Goal: Task Accomplishment & Management: Use online tool/utility

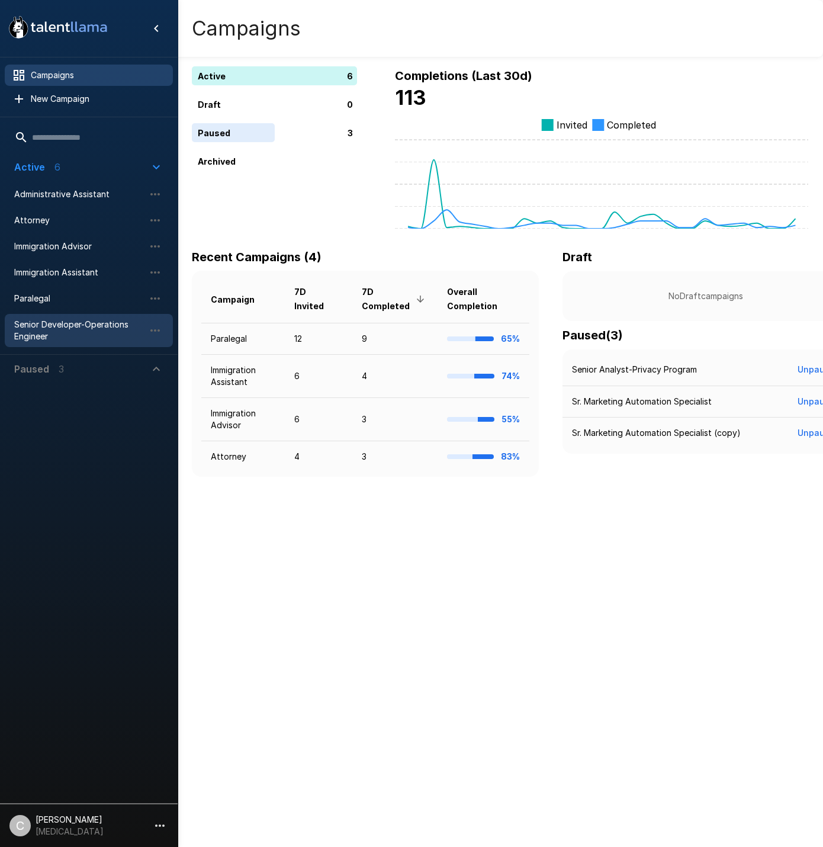
click at [114, 326] on span "Senior Developer-Operations Engineer" at bounding box center [79, 331] width 130 height 24
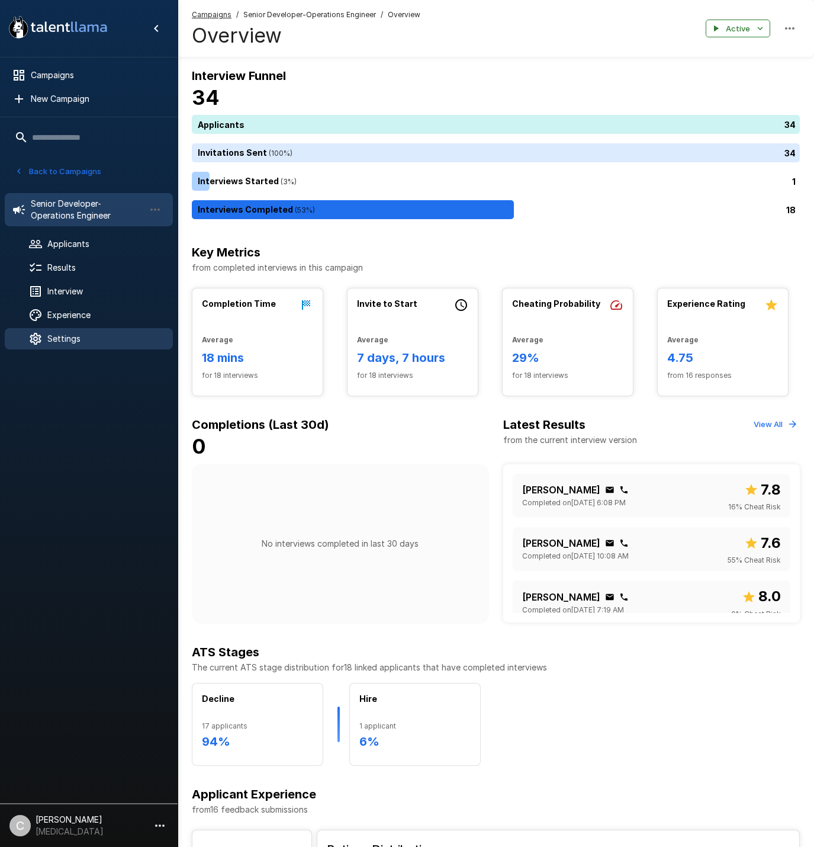
click at [82, 339] on span "Settings" at bounding box center [105, 339] width 116 height 12
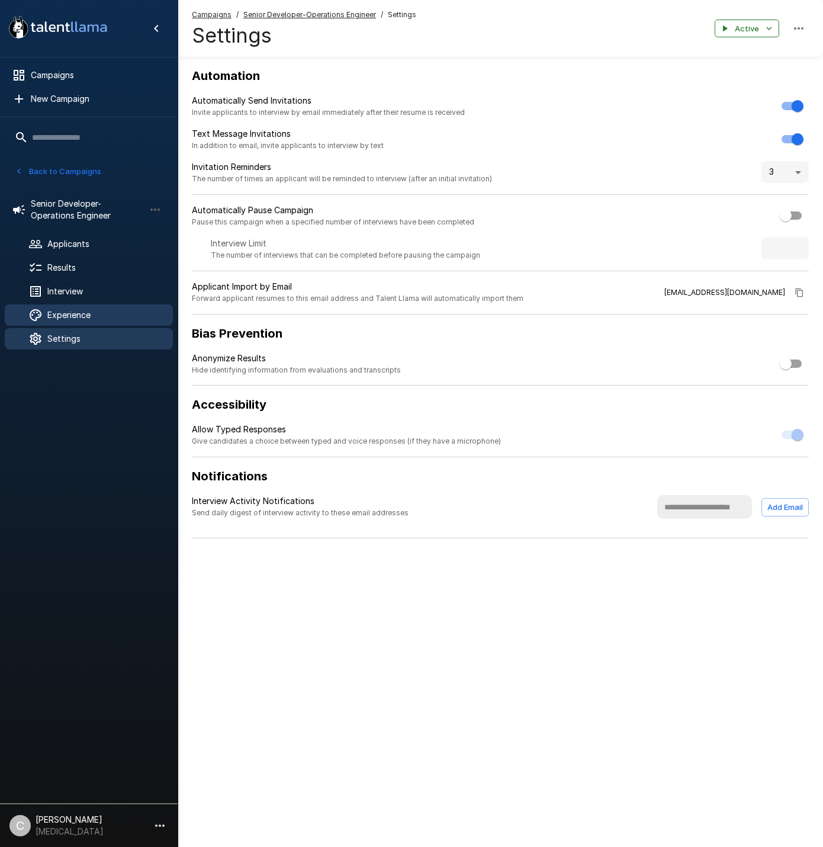
click at [89, 320] on span "Experience" at bounding box center [105, 315] width 116 height 12
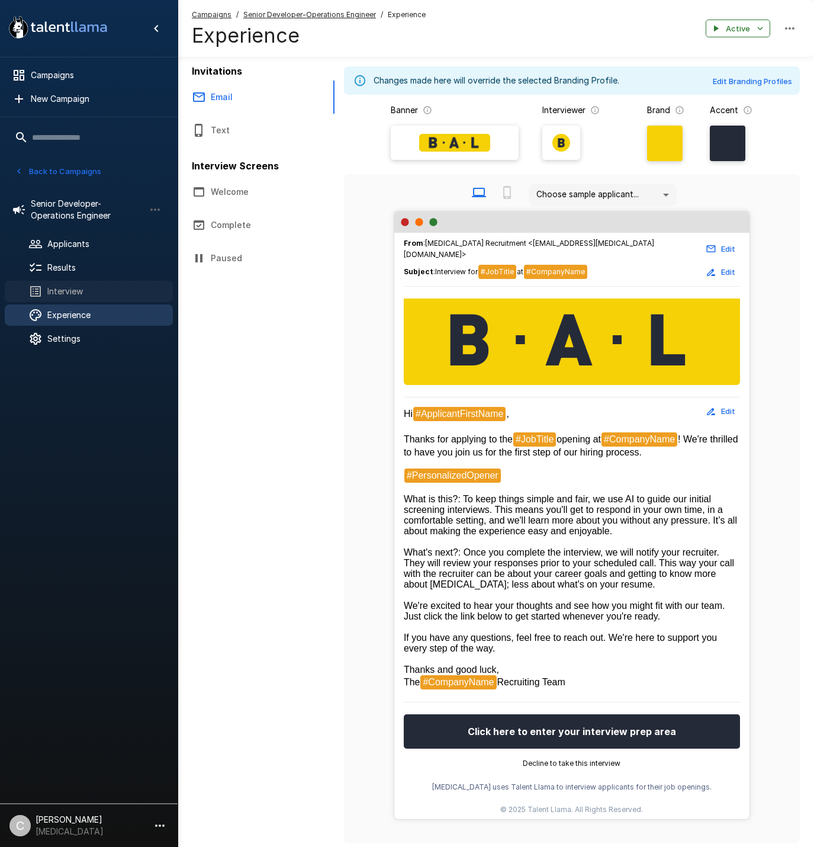
click at [91, 294] on span "Interview" at bounding box center [105, 291] width 116 height 12
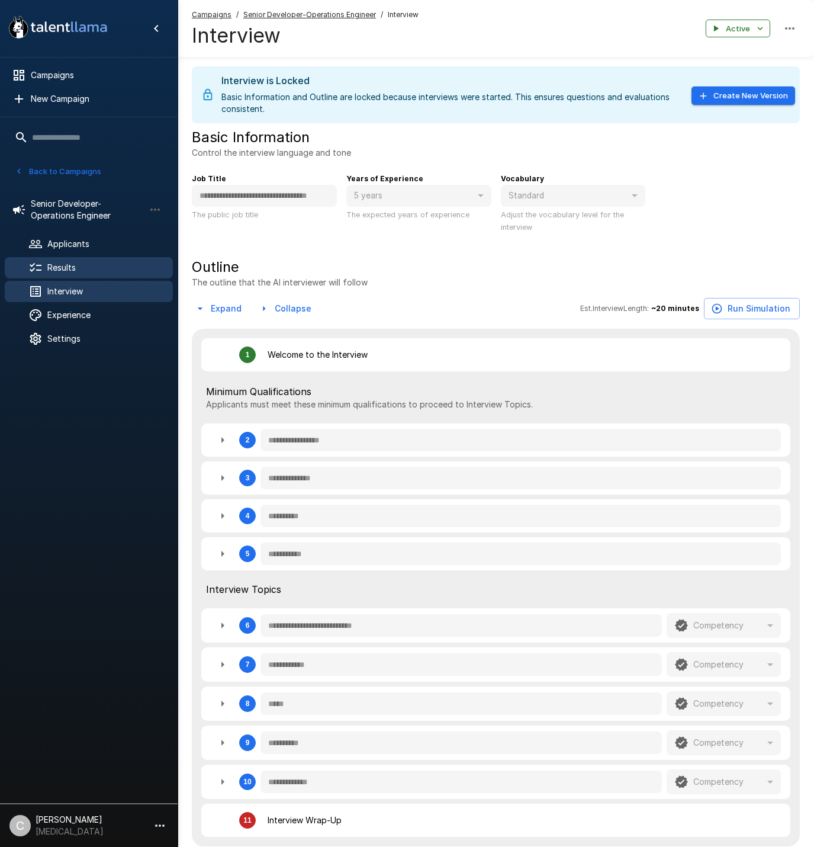
type textarea "*"
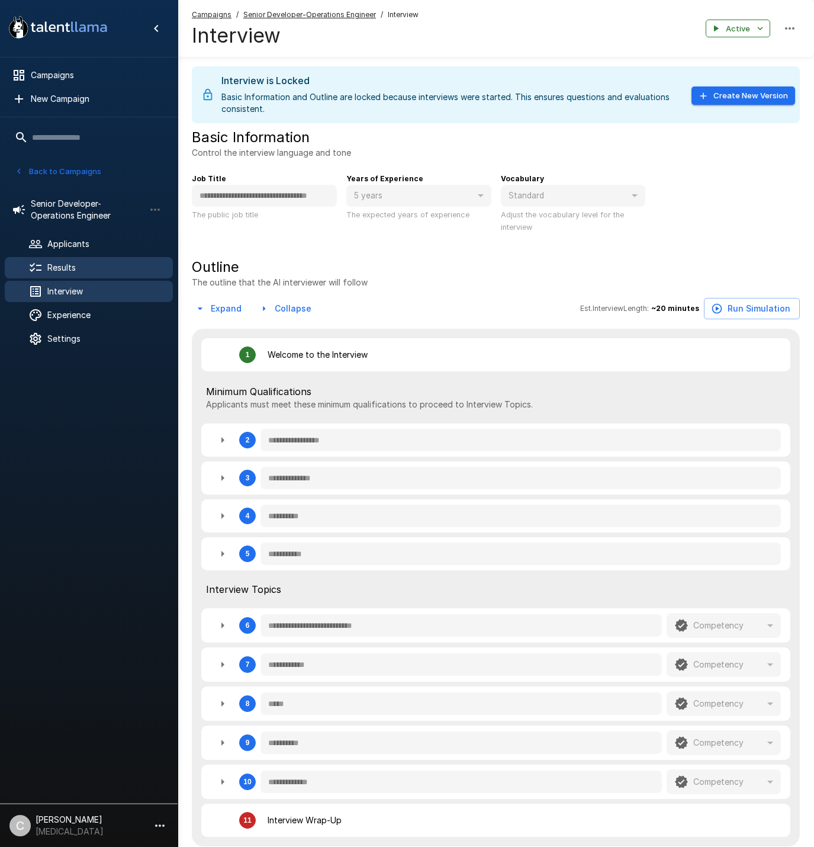
type textarea "*"
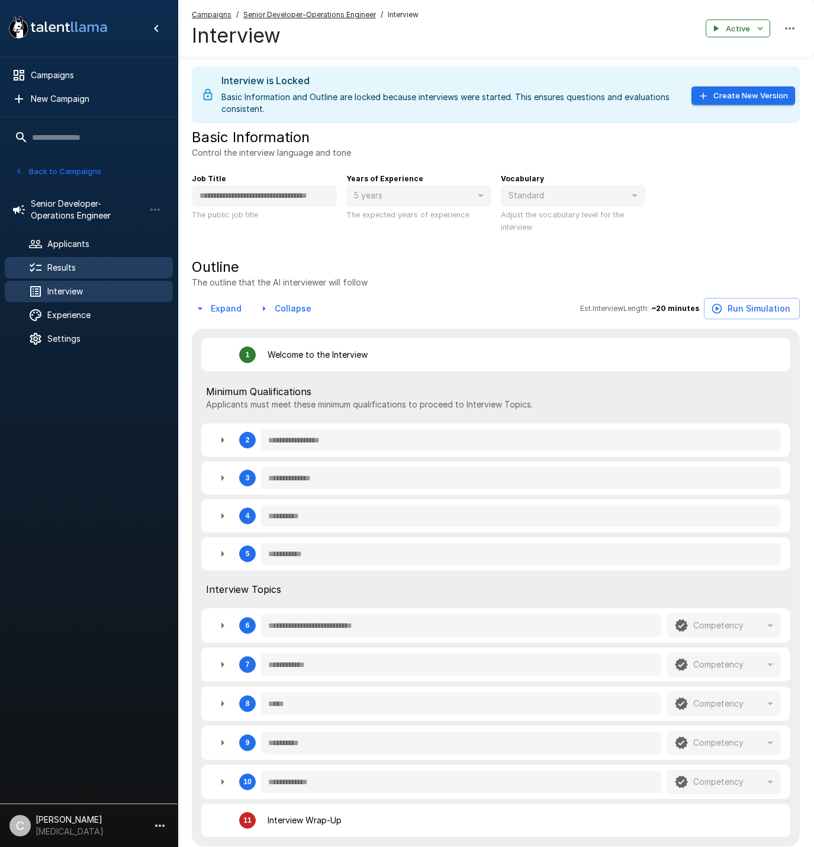
type textarea "*"
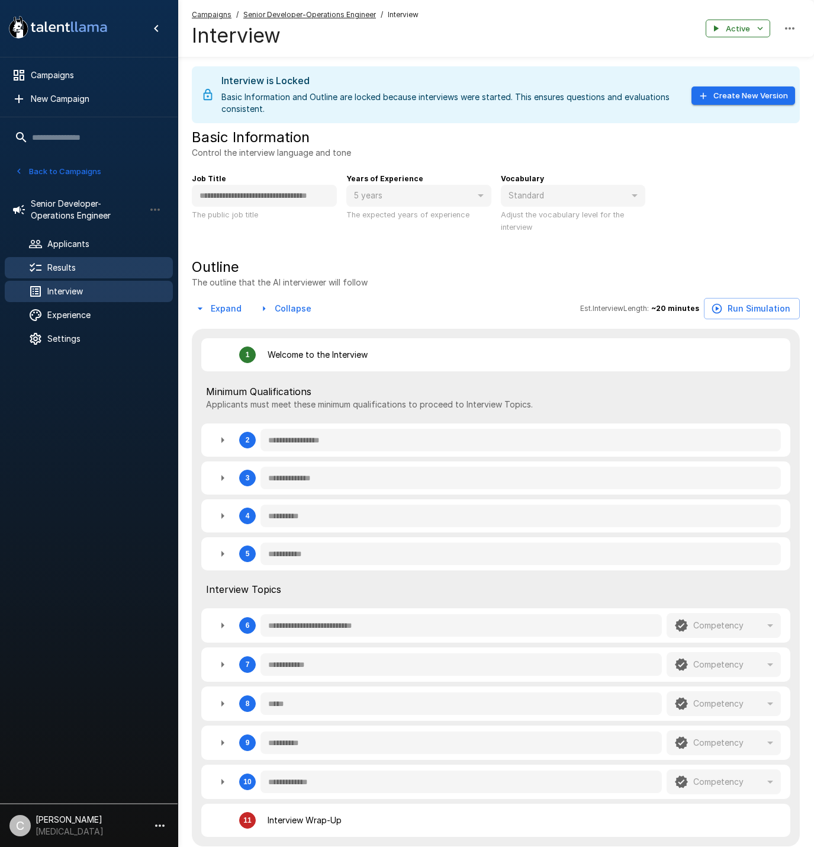
type textarea "*"
click at [84, 266] on span "Results" at bounding box center [105, 268] width 116 height 12
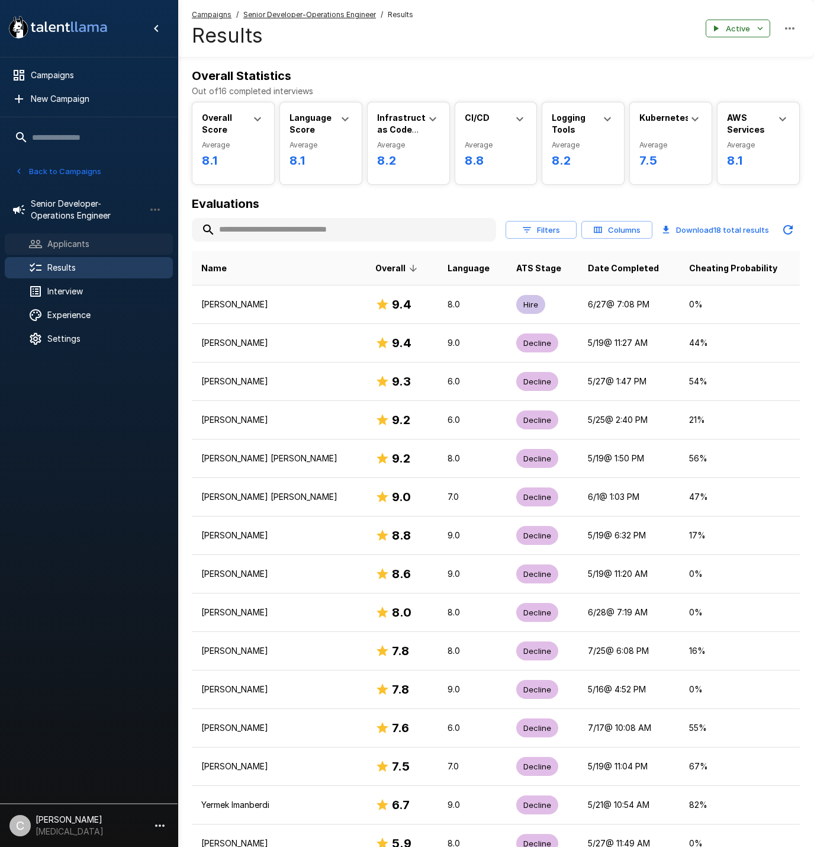
click at [84, 249] on span "Applicants" at bounding box center [105, 244] width 116 height 12
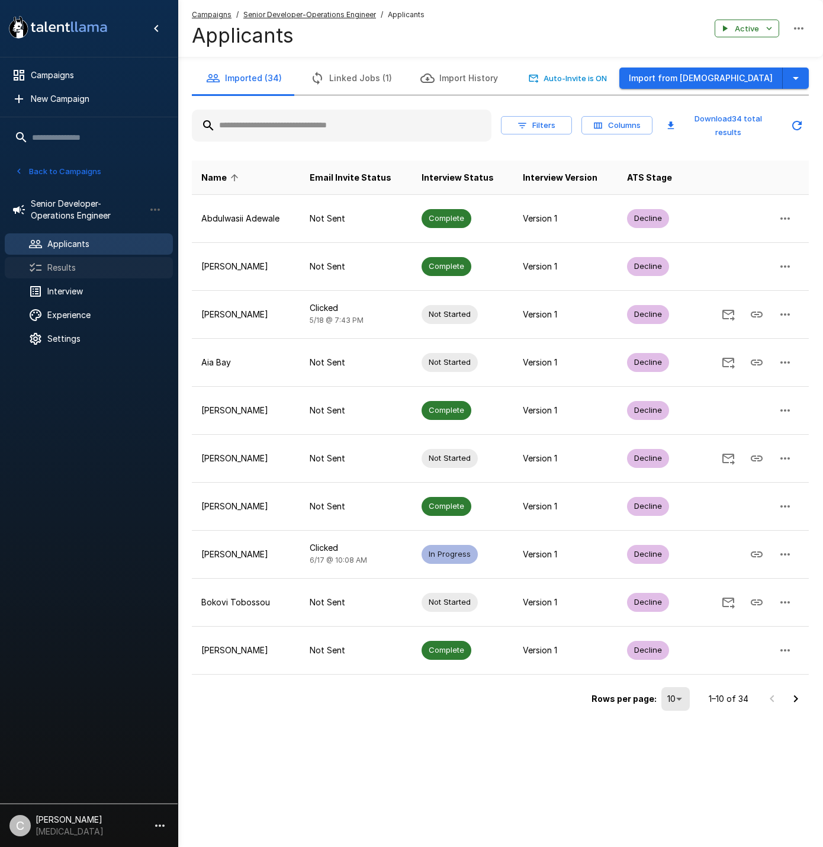
click at [80, 263] on span "Results" at bounding box center [105, 268] width 116 height 12
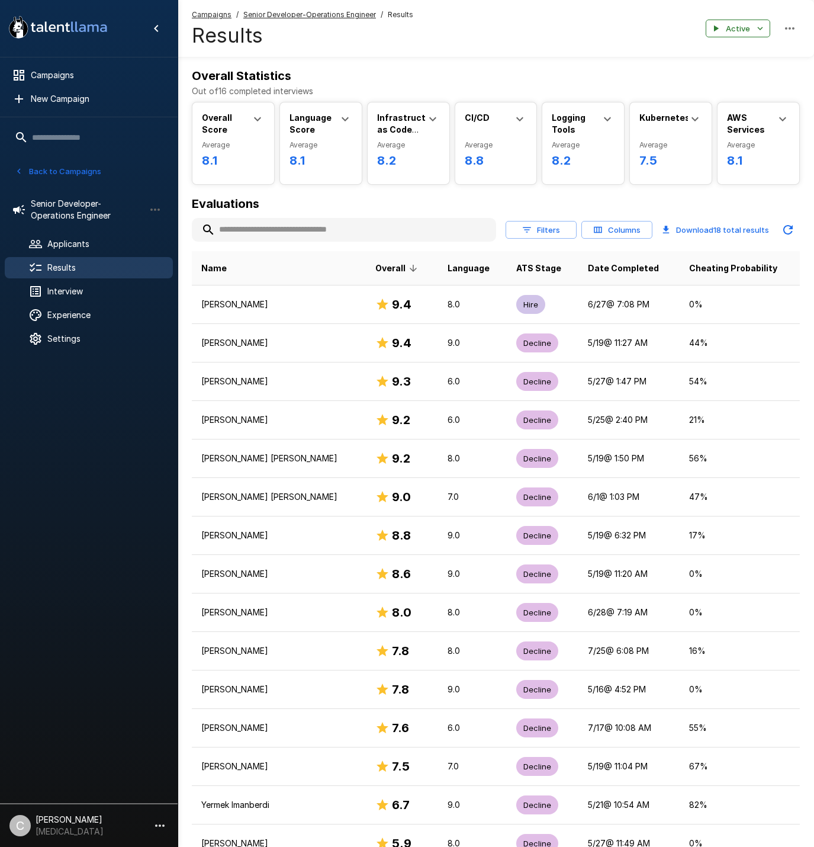
click at [25, 176] on button "Back to Campaigns" at bounding box center [58, 171] width 92 height 18
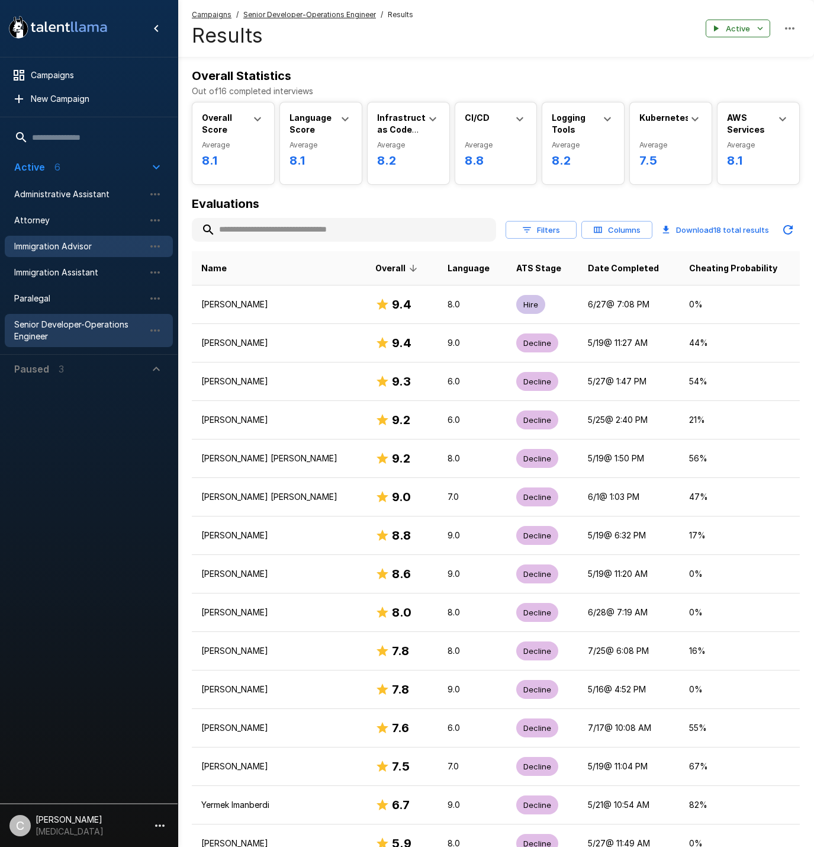
click at [62, 242] on span "Immigration Advisor" at bounding box center [79, 246] width 130 height 12
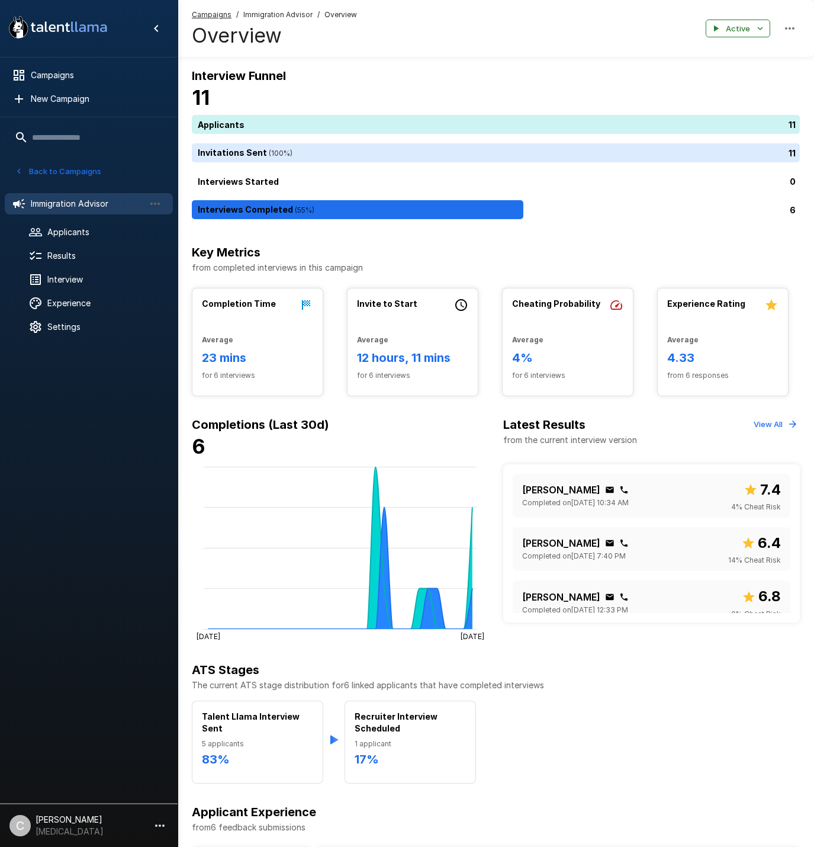
click at [284, 14] on span "Immigration Advisor" at bounding box center [277, 15] width 69 height 12
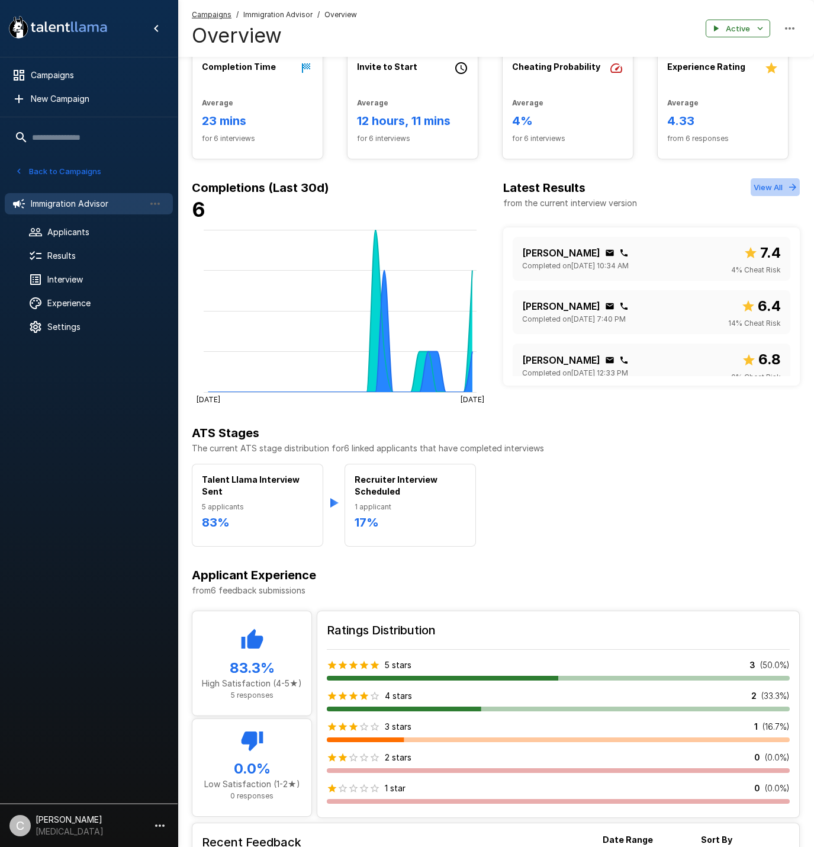
click at [767, 187] on button "View All" at bounding box center [775, 187] width 49 height 18
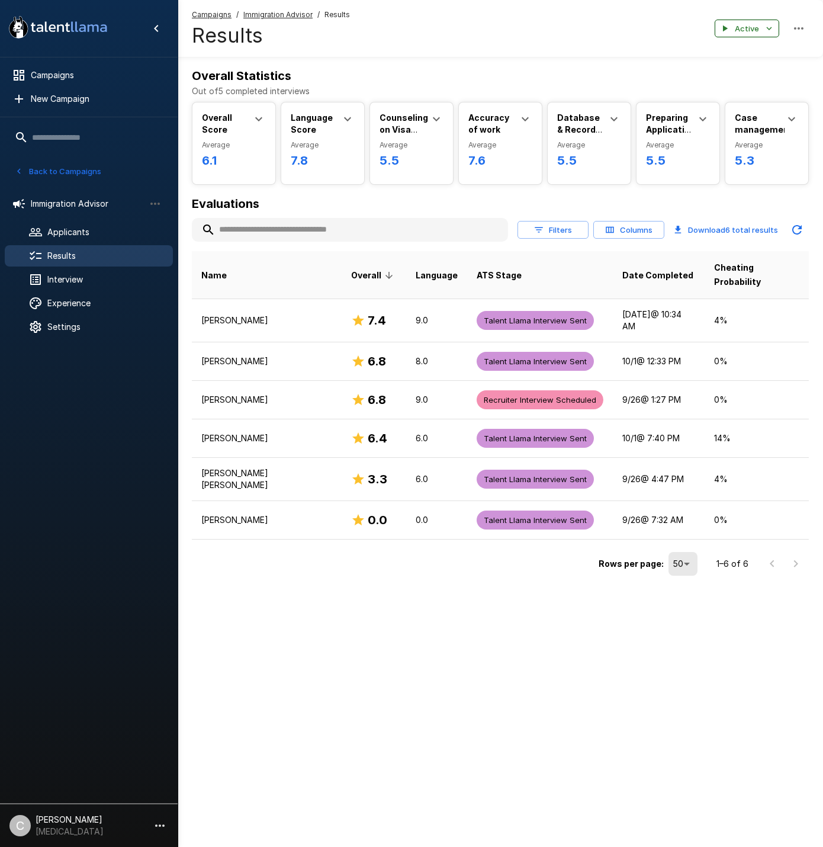
click at [776, 29] on button "Active" at bounding box center [747, 29] width 65 height 18
click at [782, 29] on div at bounding box center [411, 423] width 823 height 847
click at [790, 28] on button "button" at bounding box center [799, 28] width 20 height 20
click at [539, 52] on div at bounding box center [411, 423] width 823 height 847
click at [83, 283] on span "Interview" at bounding box center [105, 280] width 116 height 12
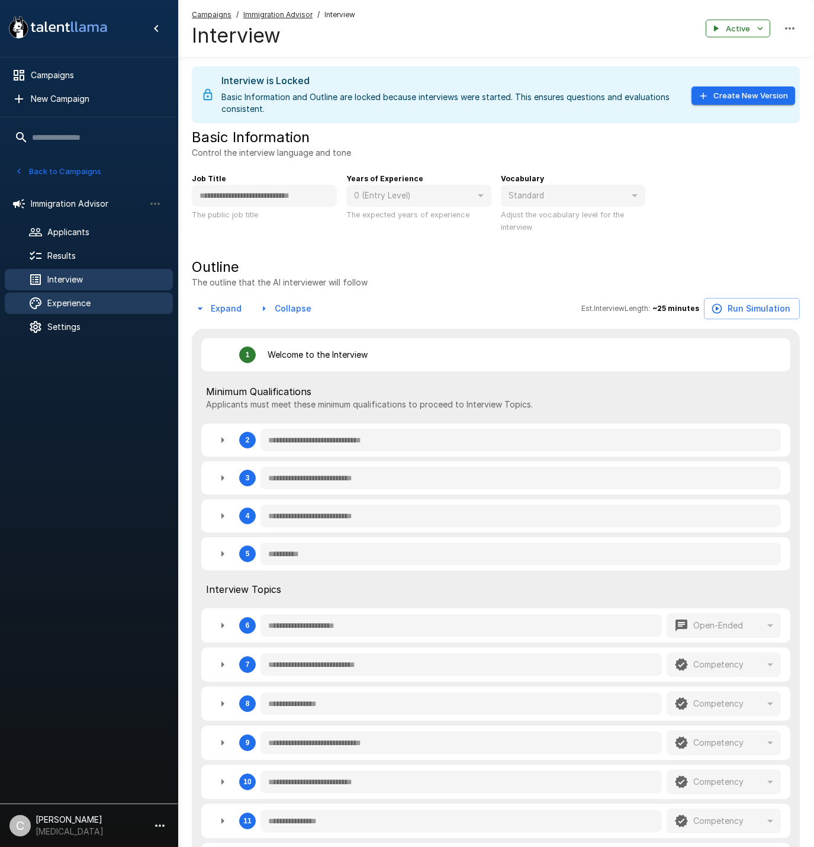
type textarea "*"
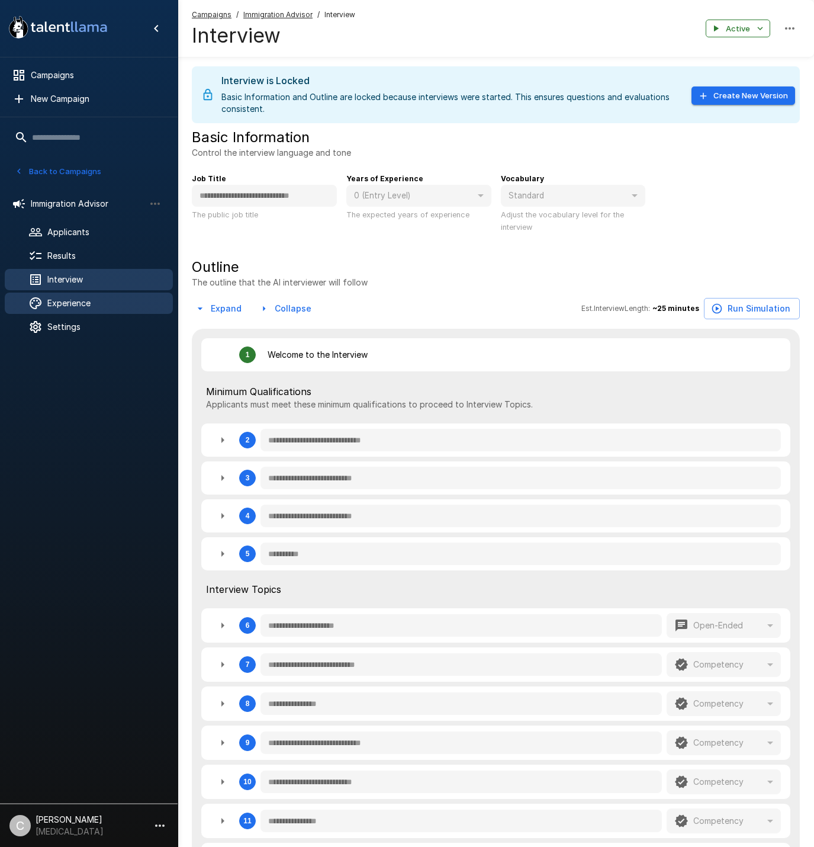
type textarea "*"
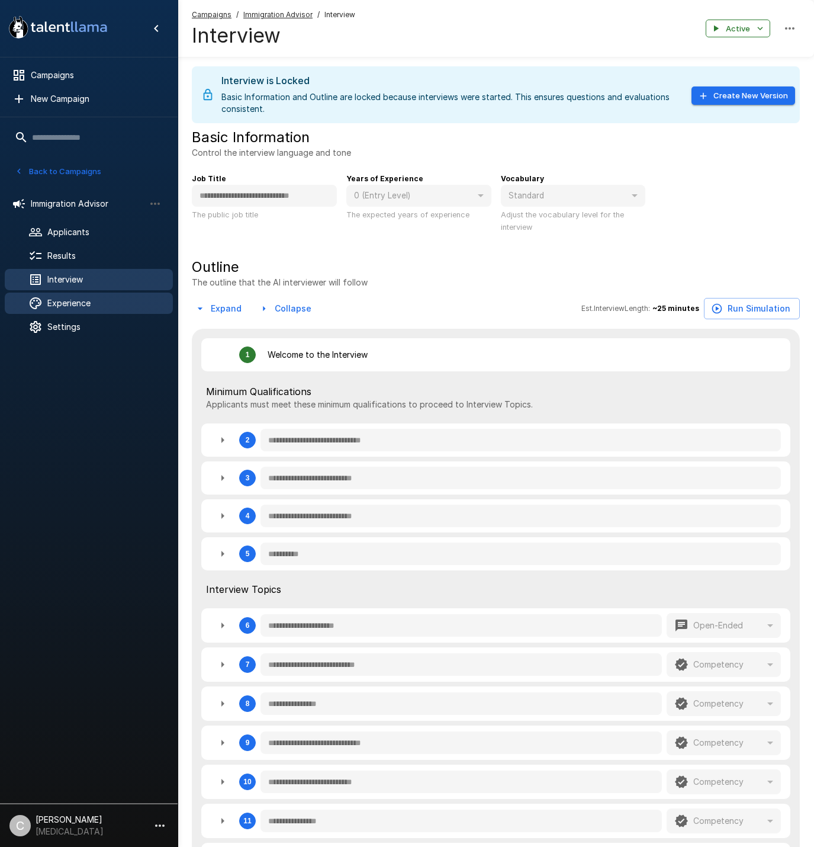
type textarea "*"
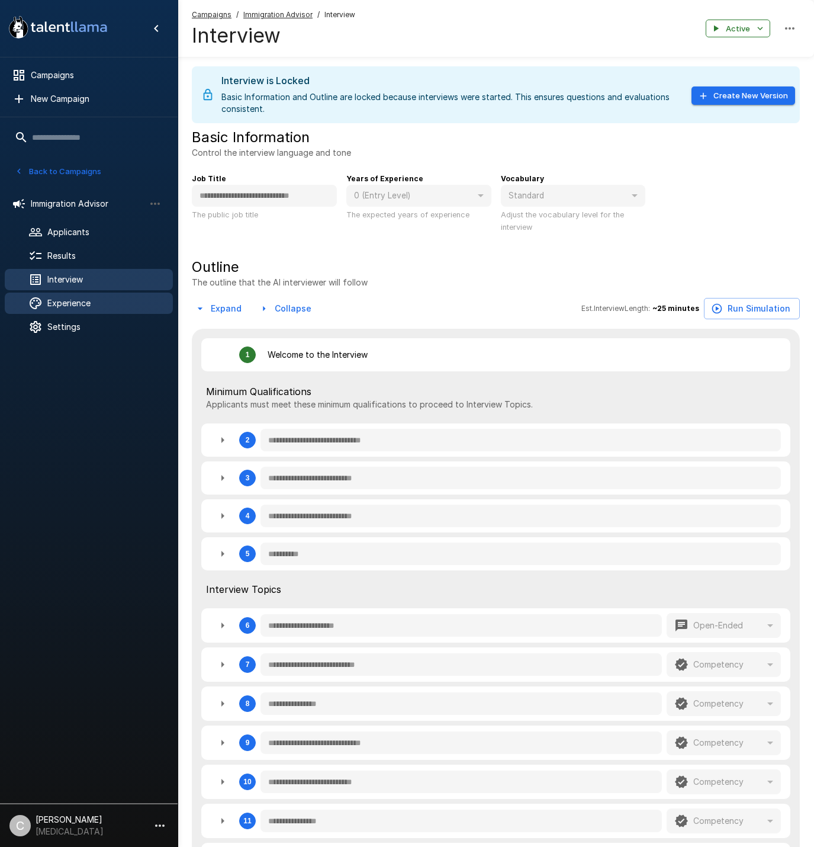
type textarea "*"
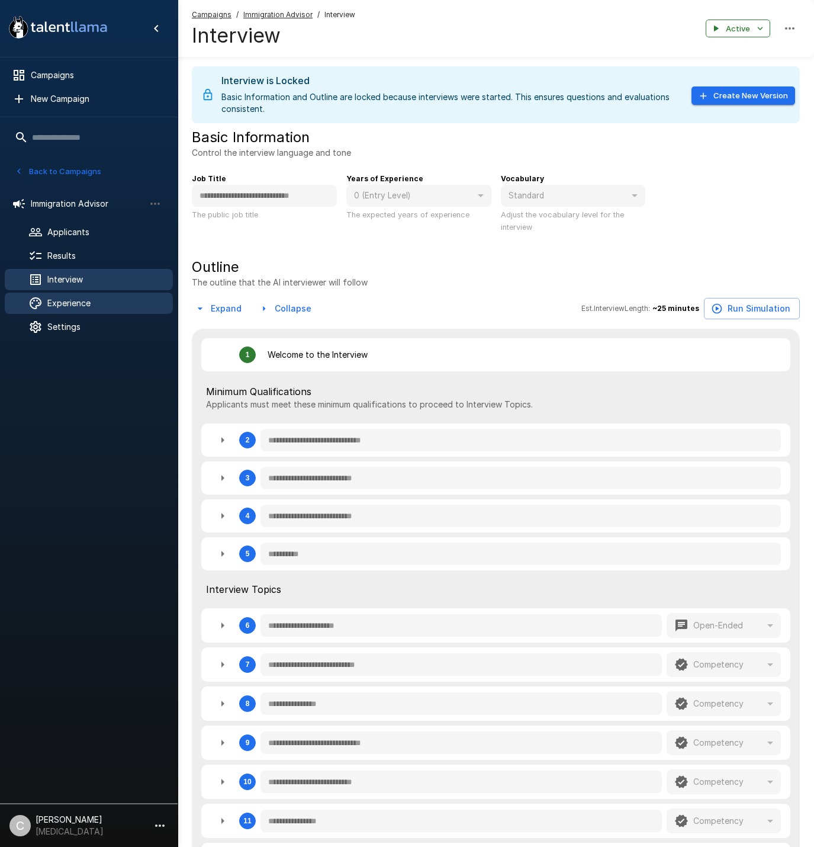
type textarea "*"
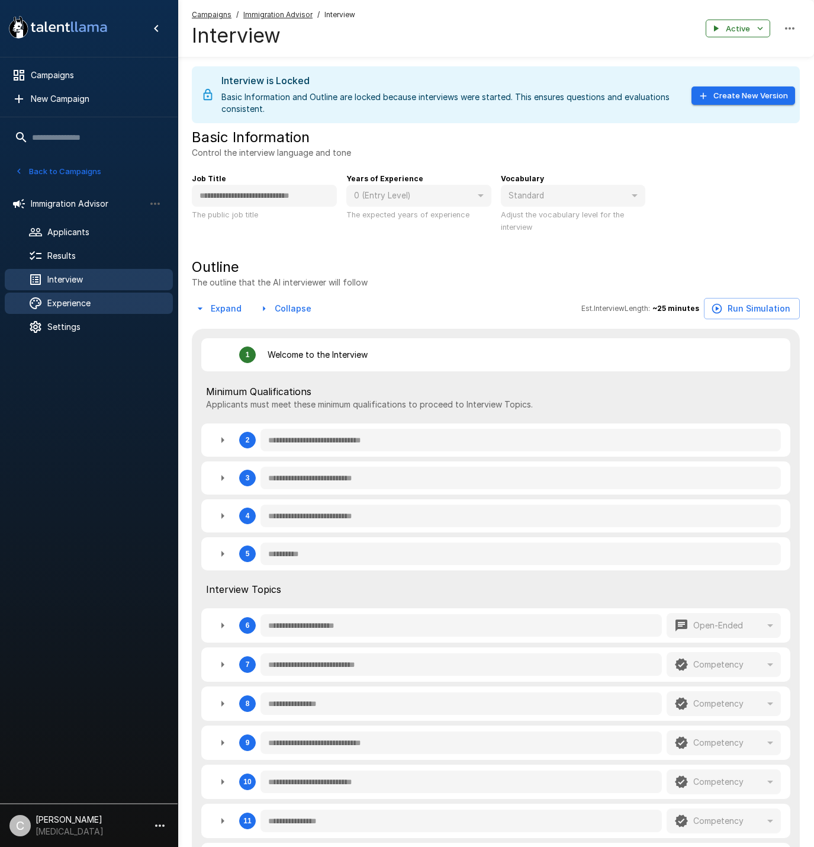
type textarea "*"
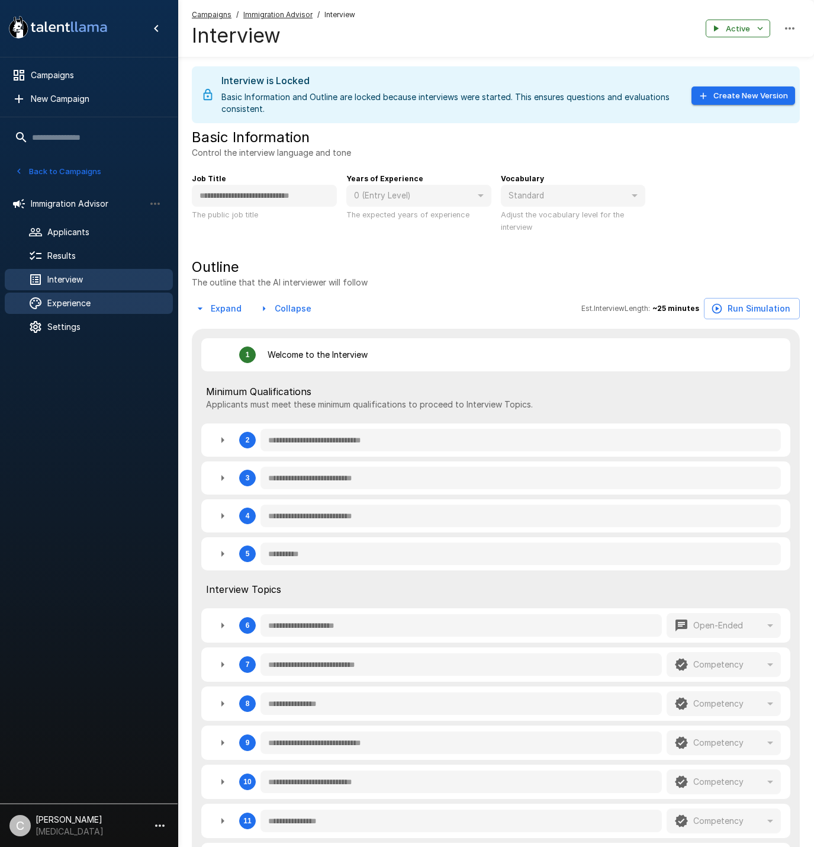
type textarea "*"
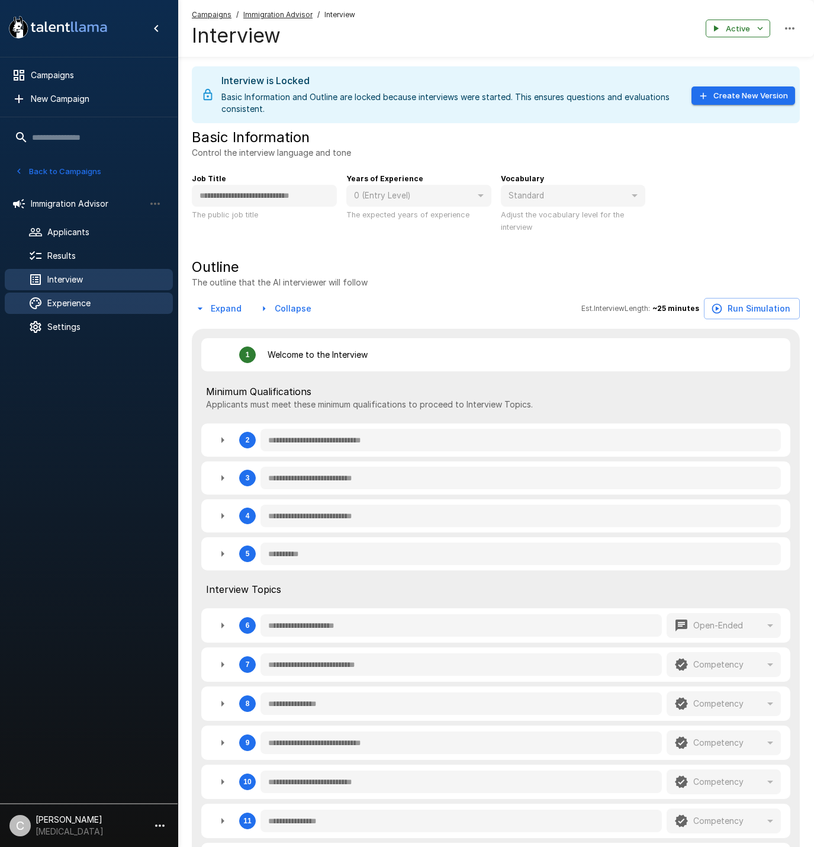
type textarea "*"
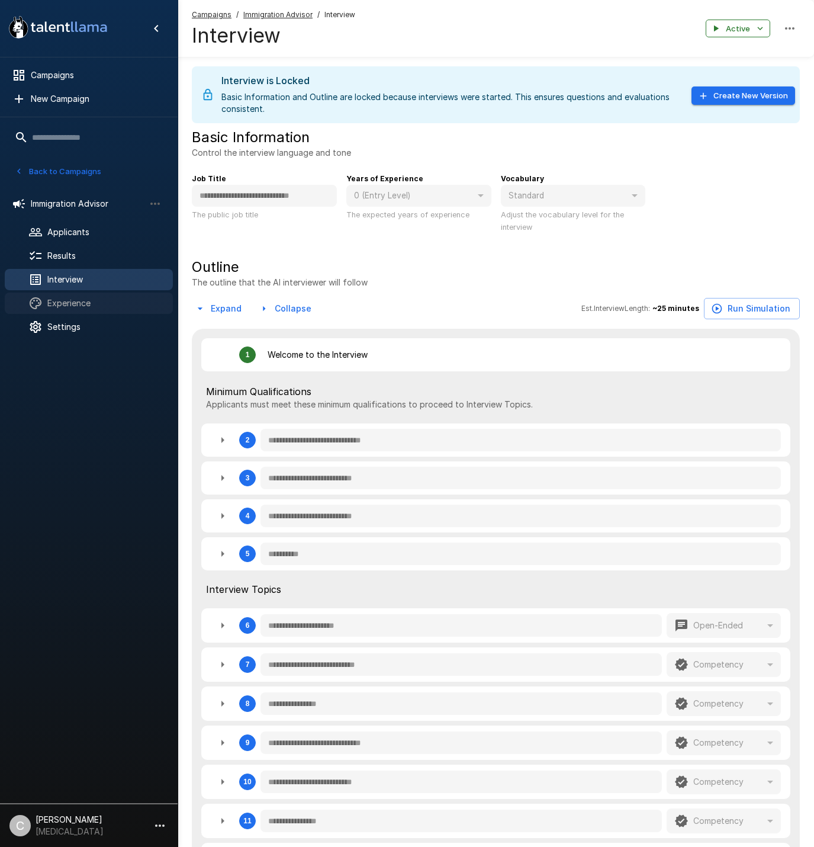
click at [78, 310] on div "Experience" at bounding box center [89, 302] width 168 height 21
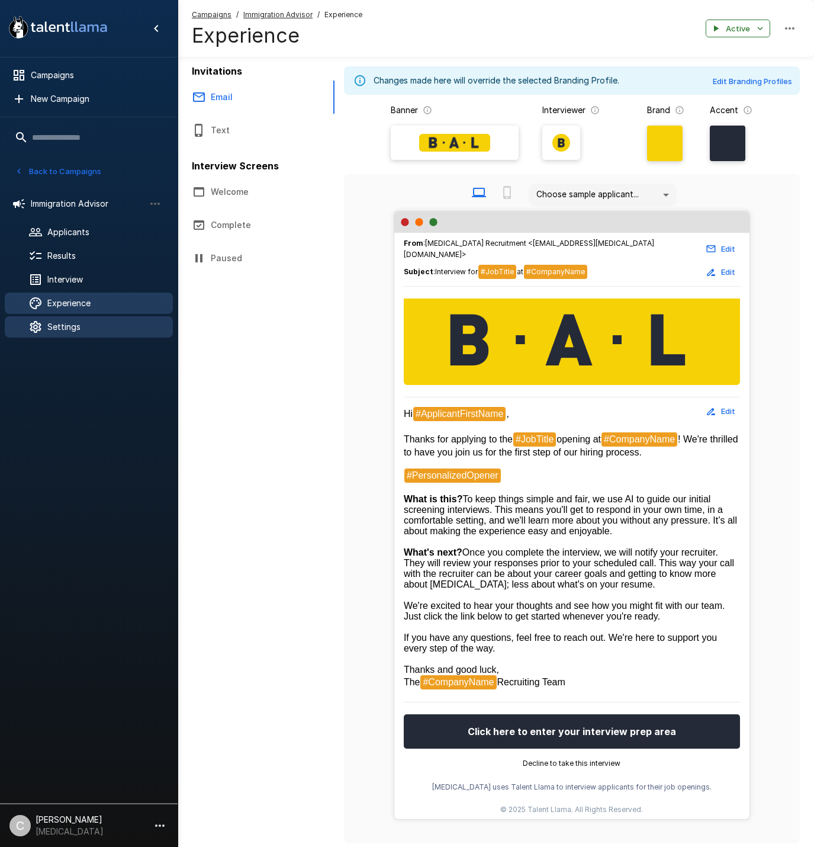
click at [82, 329] on span "Settings" at bounding box center [105, 327] width 116 height 12
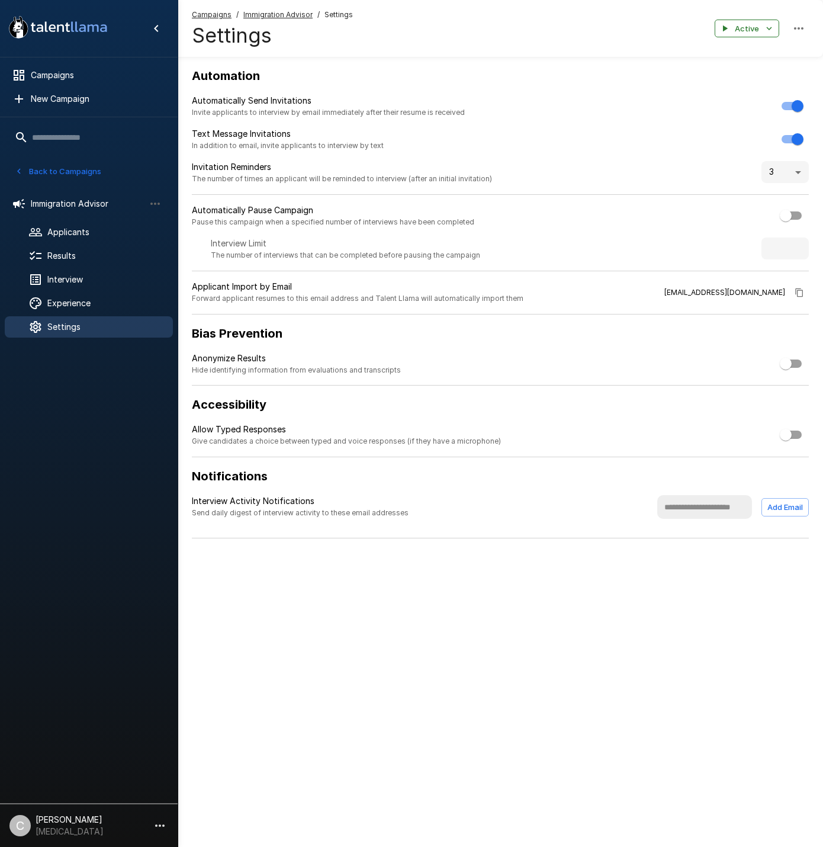
click at [117, 220] on ul "Immigration Advisor Applicants Results Interview Experience Settings" at bounding box center [89, 264] width 178 height 161
click at [117, 224] on div "Applicants" at bounding box center [89, 231] width 168 height 21
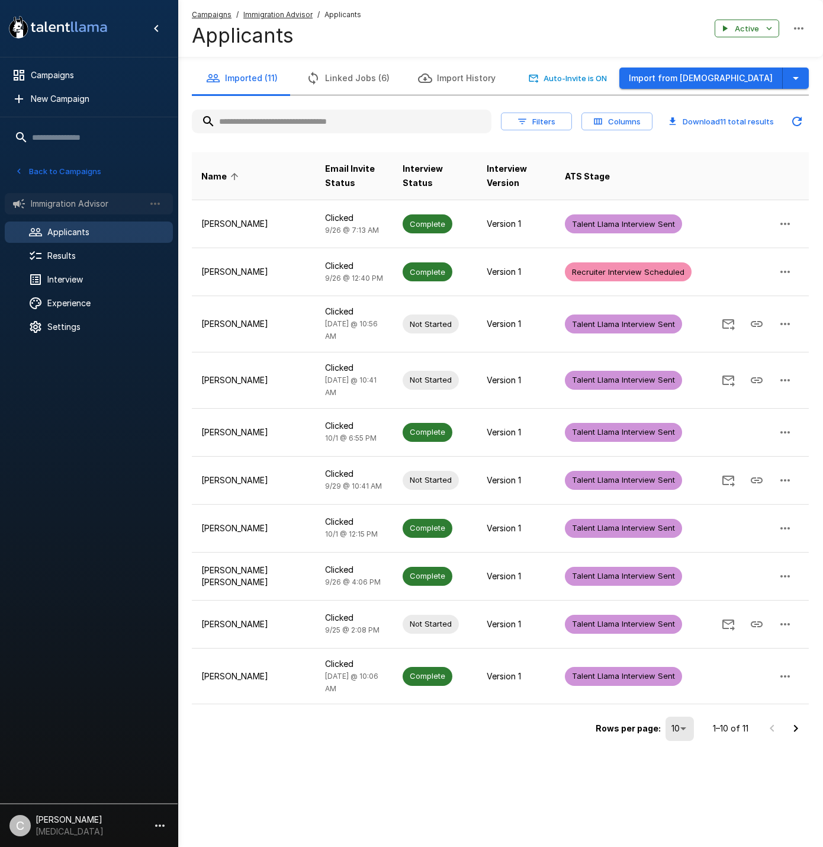
click at [102, 208] on span "Immigration Advisor" at bounding box center [88, 204] width 114 height 12
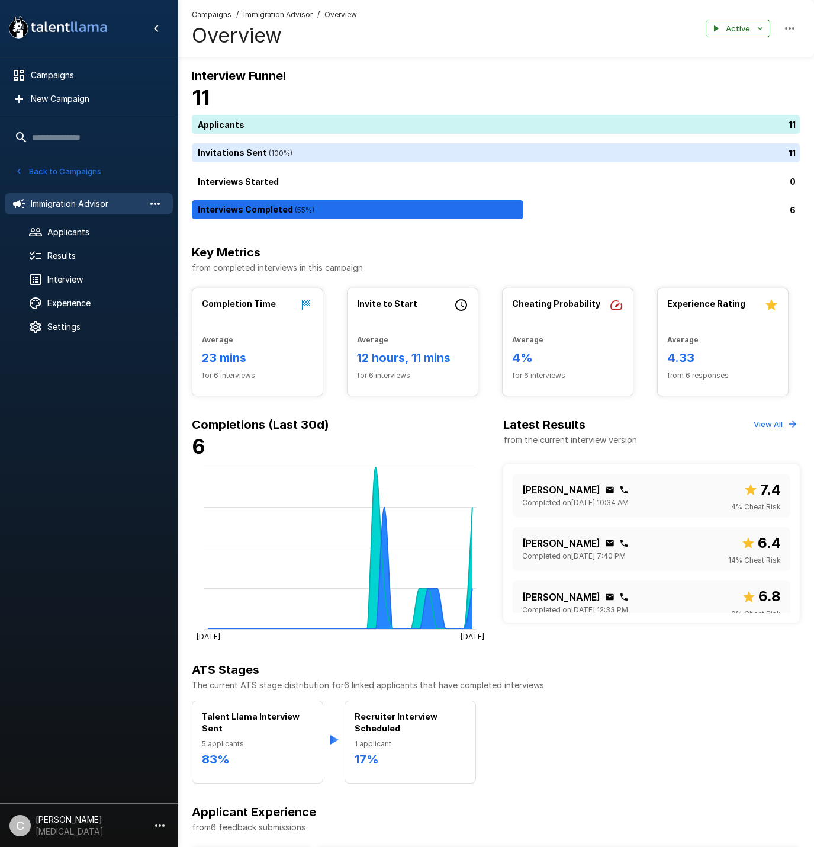
click at [159, 204] on icon "button" at bounding box center [154, 203] width 9 height 2
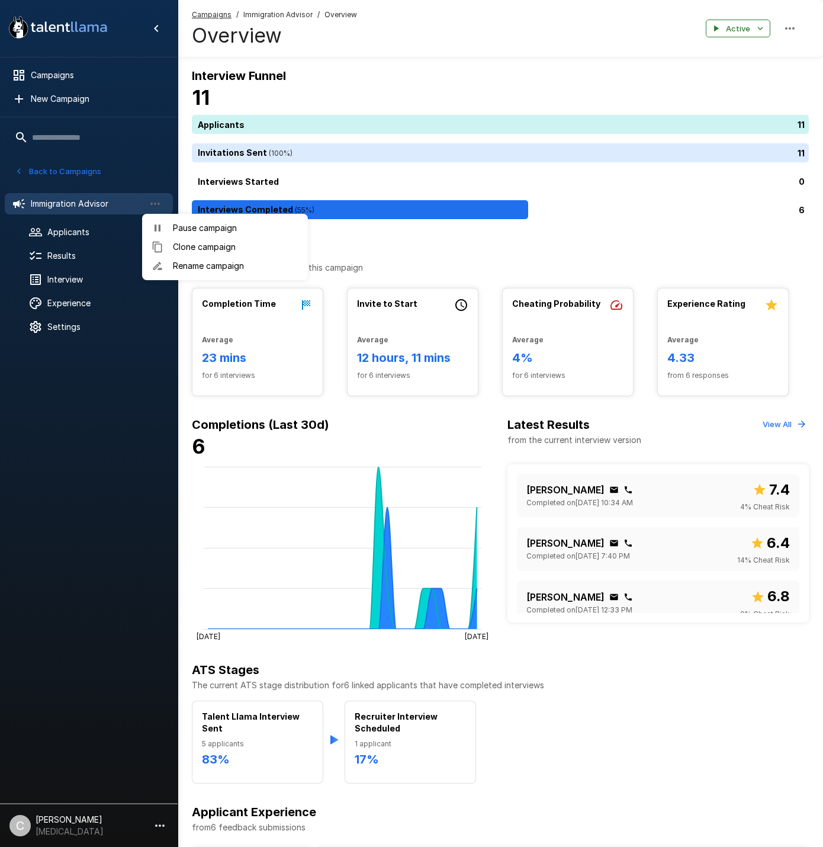
click at [157, 205] on div at bounding box center [411, 423] width 823 height 847
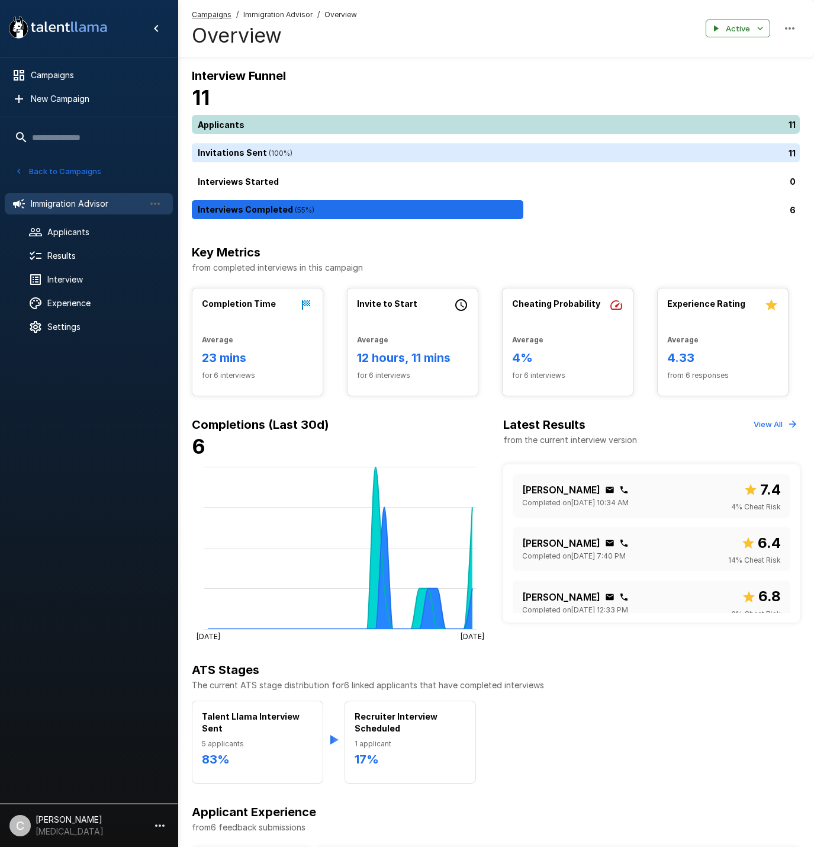
click at [242, 124] on div "11" at bounding box center [498, 124] width 613 height 19
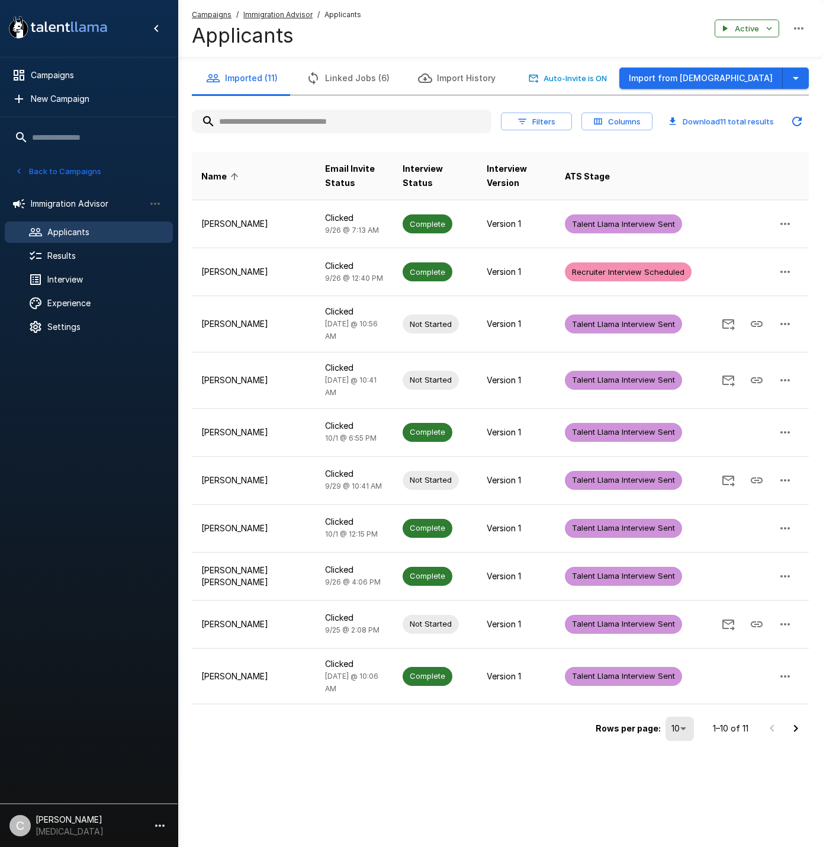
click at [382, 88] on button "Linked Jobs (6)" at bounding box center [348, 78] width 112 height 33
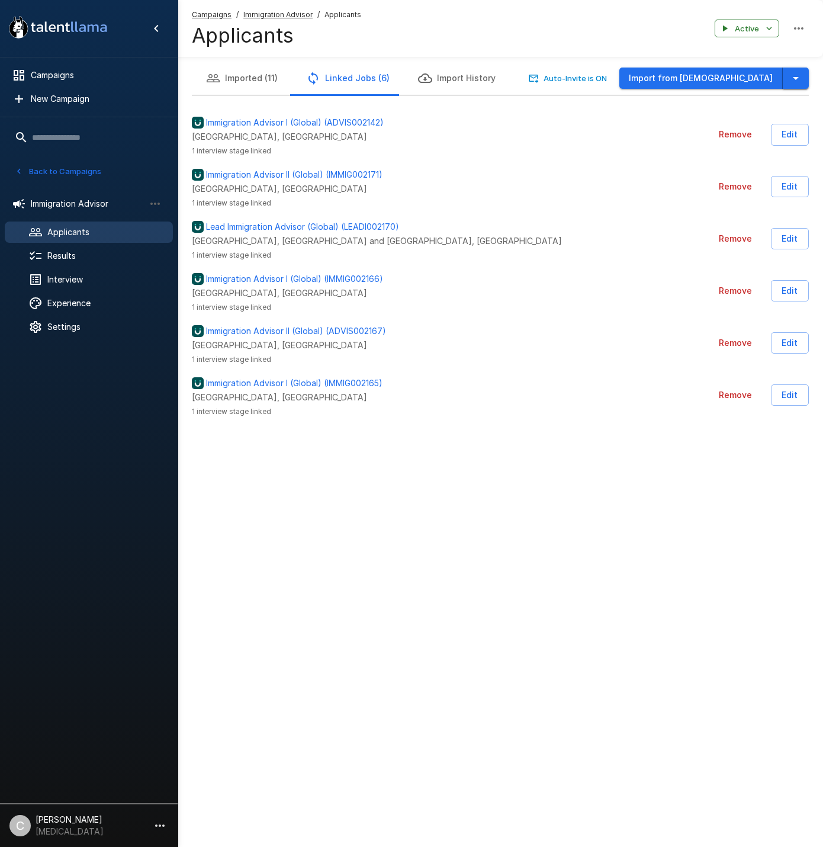
click at [803, 82] on button "button" at bounding box center [796, 78] width 26 height 22
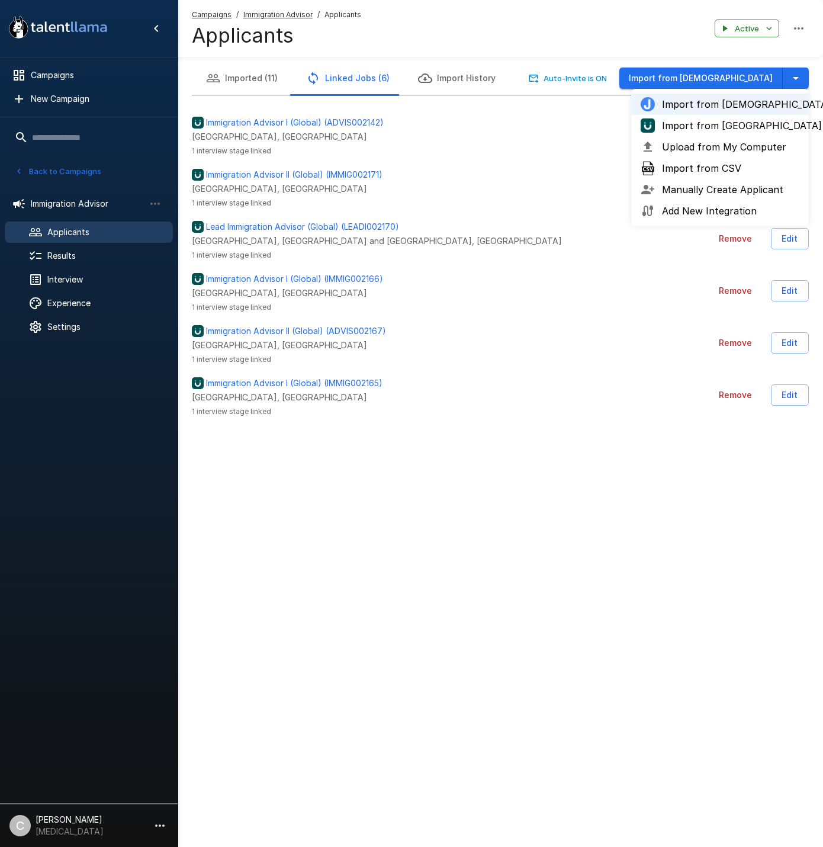
click at [767, 123] on span "Import from [GEOGRAPHIC_DATA]" at bounding box center [730, 125] width 137 height 14
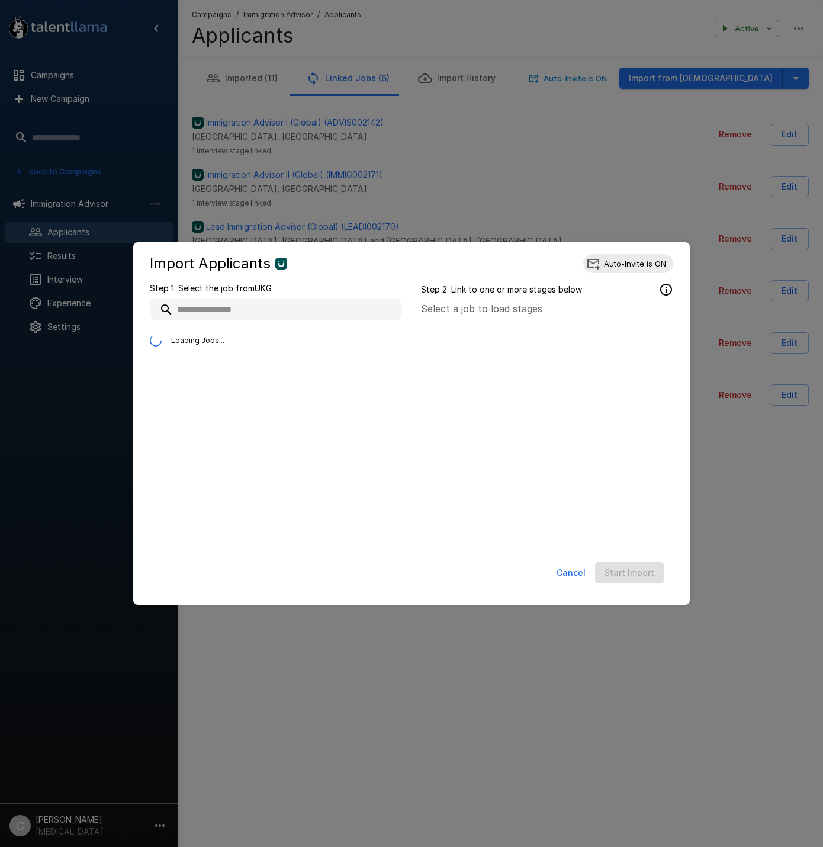
click at [322, 316] on input "text" at bounding box center [276, 309] width 252 height 21
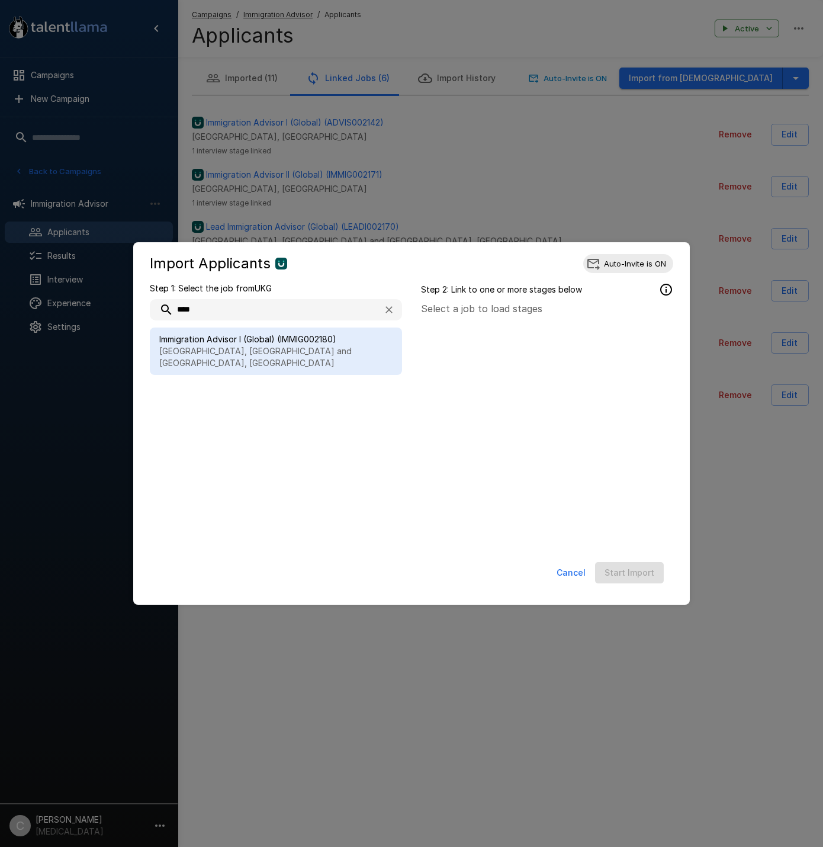
type input "****"
click at [315, 329] on div "Immigration Advisor I (Global) (IMMIG002180) [GEOGRAPHIC_DATA], [GEOGRAPHIC_DAT…" at bounding box center [276, 350] width 252 height 47
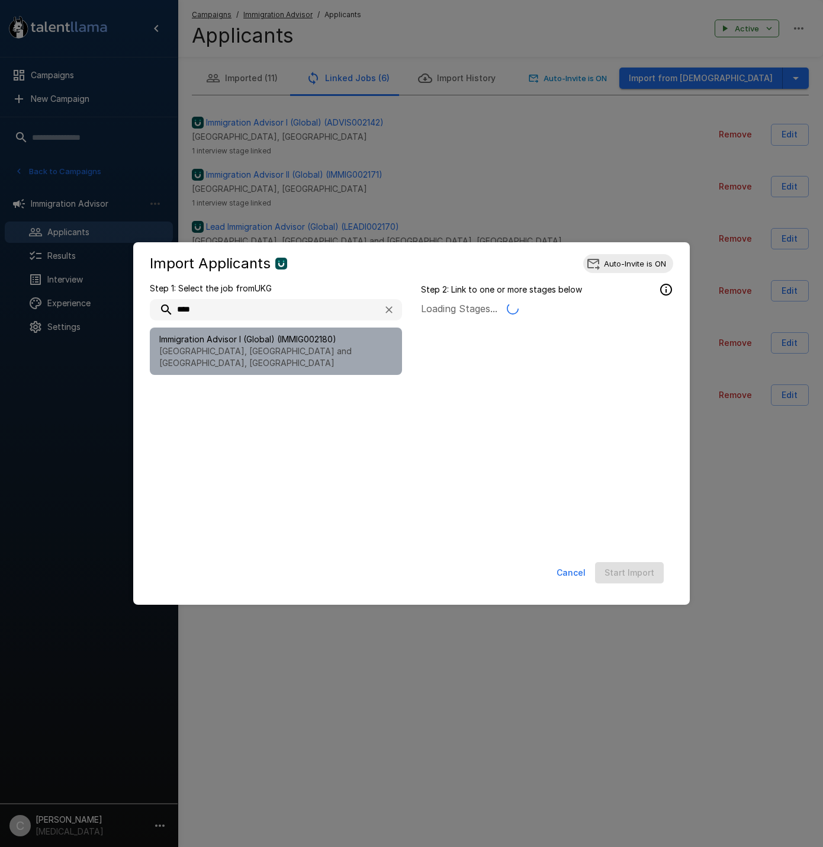
click at [303, 356] on p "[GEOGRAPHIC_DATA], [GEOGRAPHIC_DATA] and [GEOGRAPHIC_DATA], [GEOGRAPHIC_DATA]" at bounding box center [275, 357] width 233 height 24
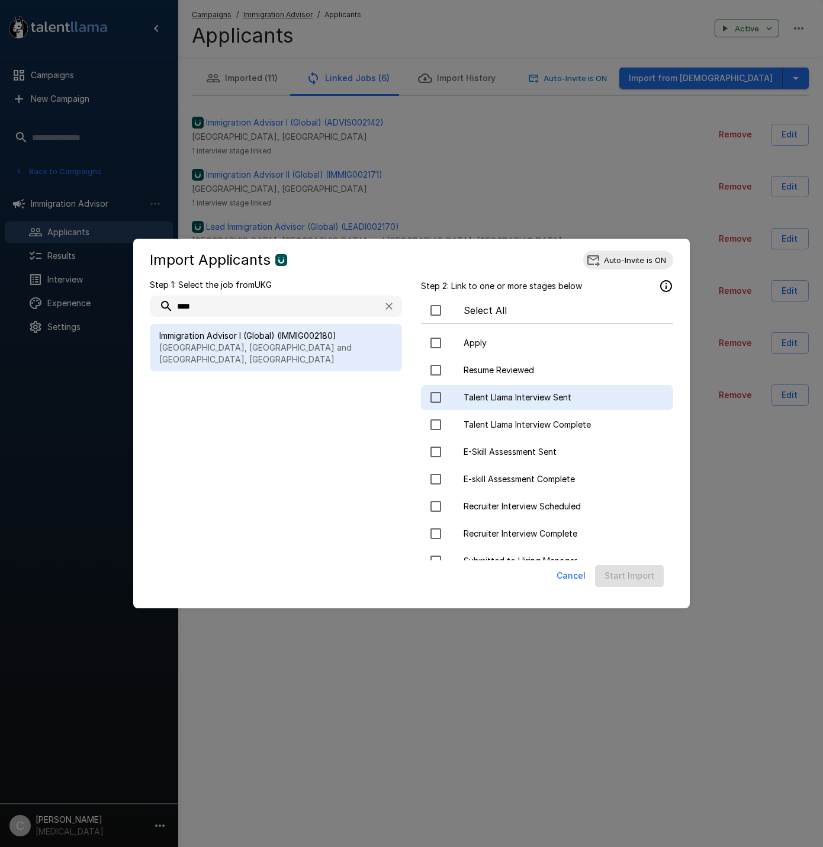
click at [542, 397] on span "Talent Llama Interview Sent" at bounding box center [564, 397] width 200 height 12
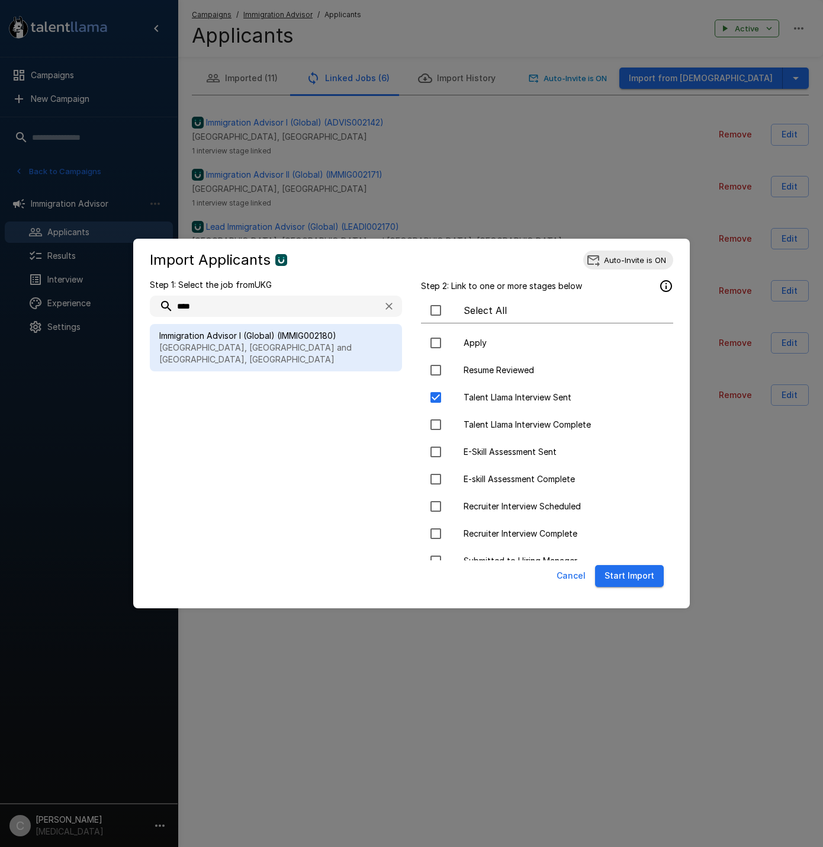
click at [633, 572] on button "Start Import" at bounding box center [629, 576] width 69 height 22
